Goal: Transaction & Acquisition: Purchase product/service

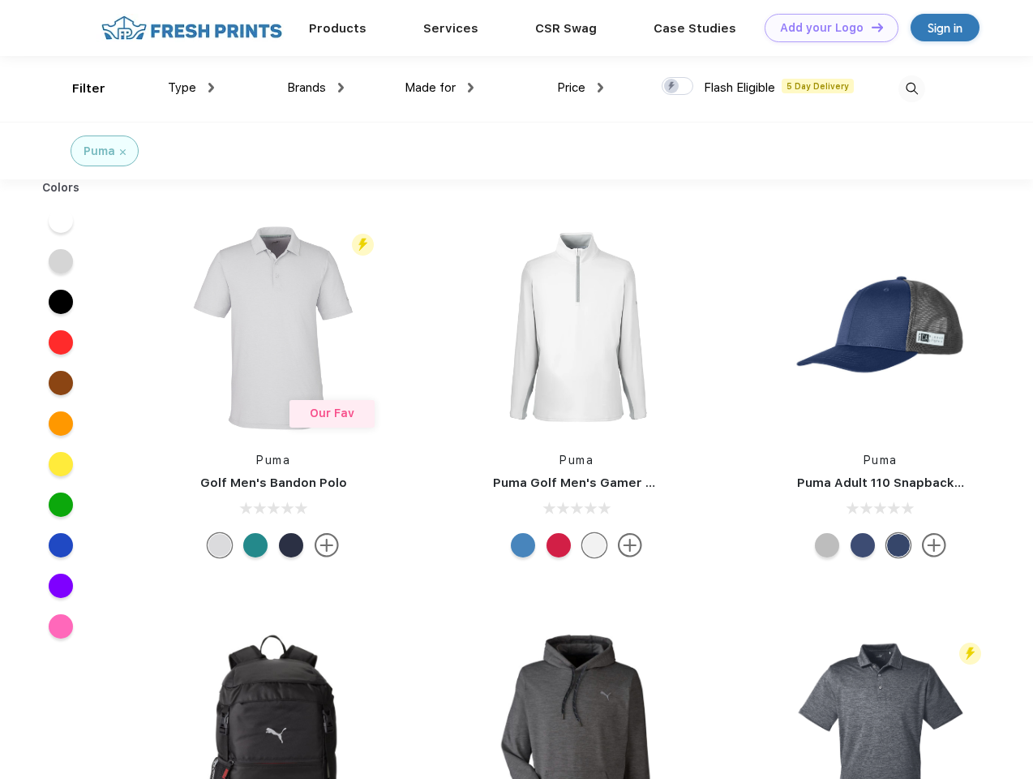
click at [826, 28] on link "Add your Logo Design Tool" at bounding box center [832, 28] width 134 height 28
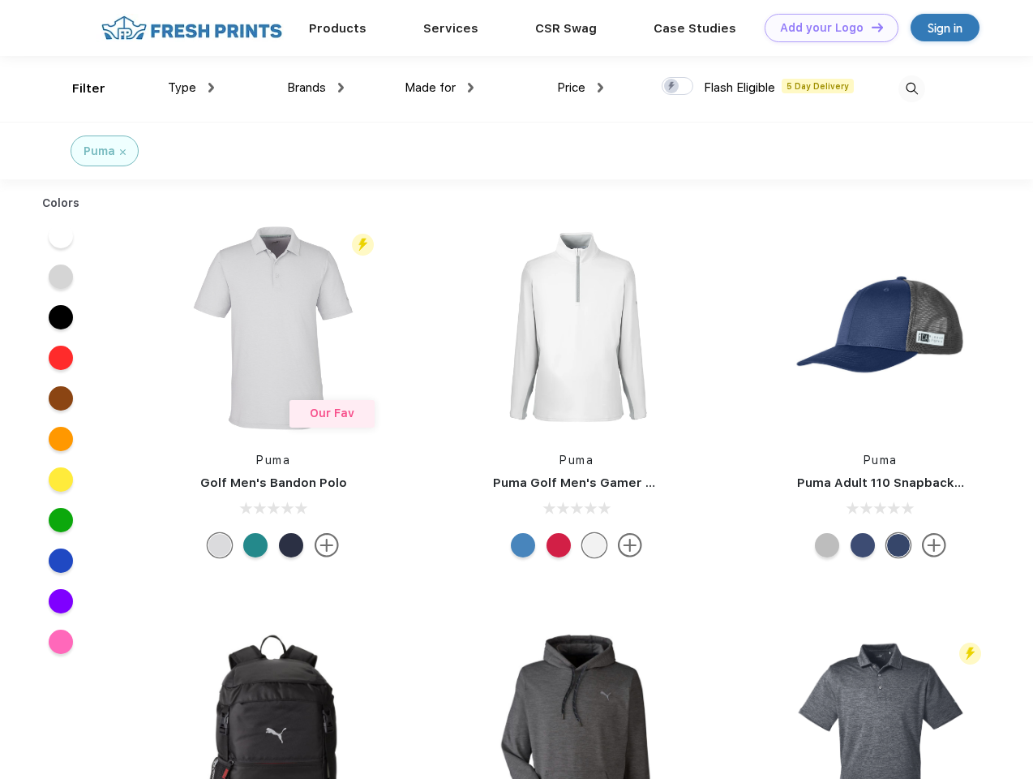
click at [0, 0] on div "Design Tool" at bounding box center [0, 0] width 0 height 0
click at [870, 27] on link "Add your Logo Design Tool" at bounding box center [832, 28] width 134 height 28
click at [78, 88] on div "Filter" at bounding box center [88, 88] width 33 height 19
click at [191, 88] on span "Type" at bounding box center [182, 87] width 28 height 15
click at [316, 88] on span "Brands" at bounding box center [306, 87] width 39 height 15
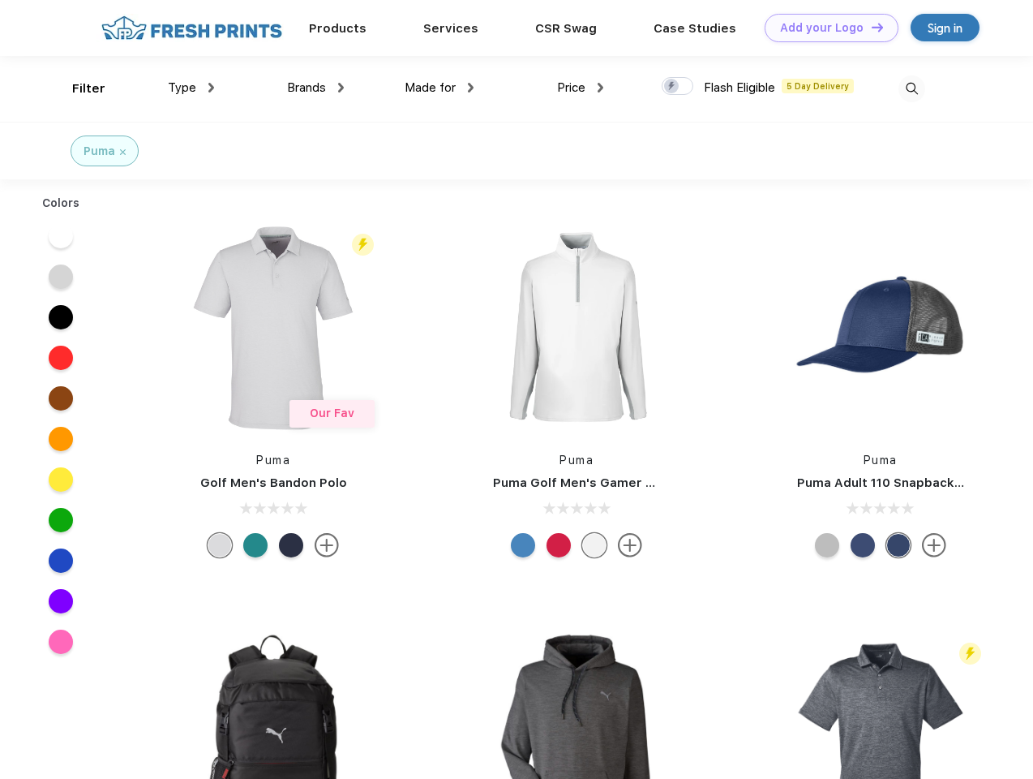
click at [440, 88] on span "Made for" at bounding box center [430, 87] width 51 height 15
click at [581, 88] on span "Price" at bounding box center [571, 87] width 28 height 15
click at [678, 87] on div at bounding box center [678, 86] width 32 height 18
click at [673, 87] on input "checkbox" at bounding box center [667, 81] width 11 height 11
click at [912, 88] on img at bounding box center [912, 88] width 27 height 27
